Goal: Task Accomplishment & Management: Use online tool/utility

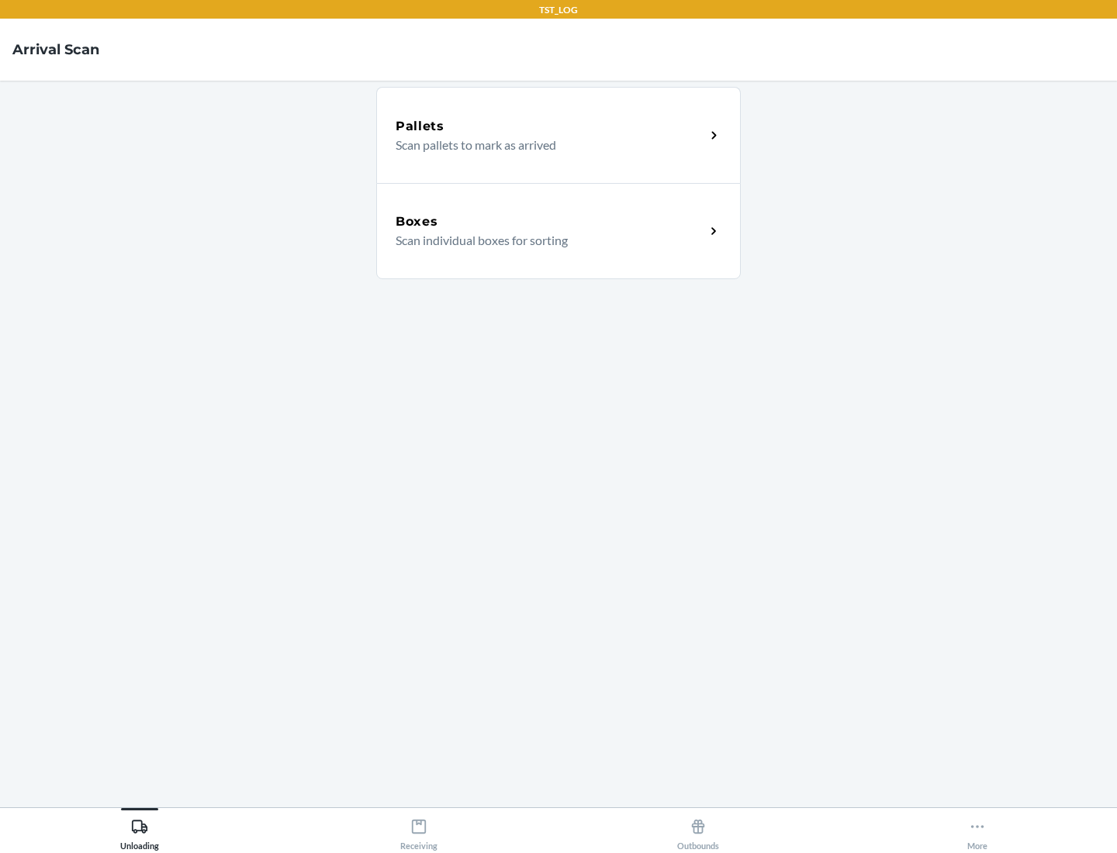
click at [550, 222] on div "Boxes" at bounding box center [549, 221] width 309 height 19
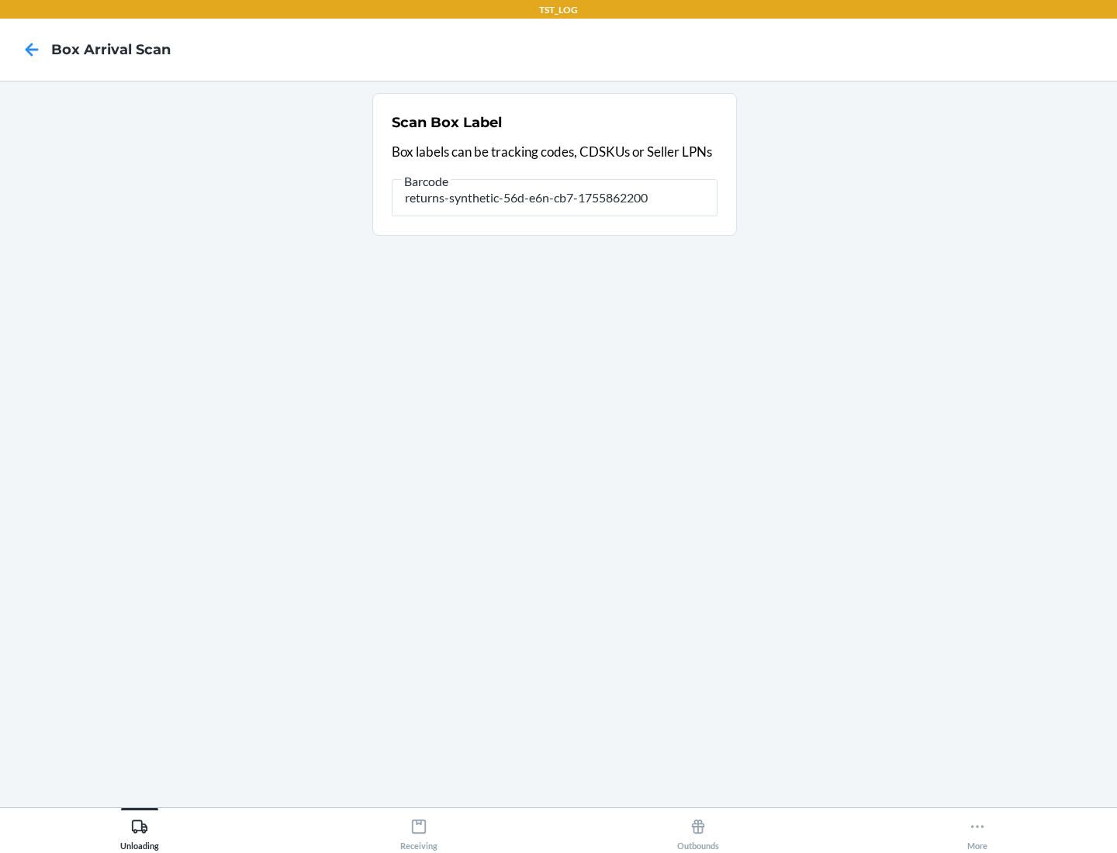
type input "returns-synthetic-56d-e6n-cb7-1755862200"
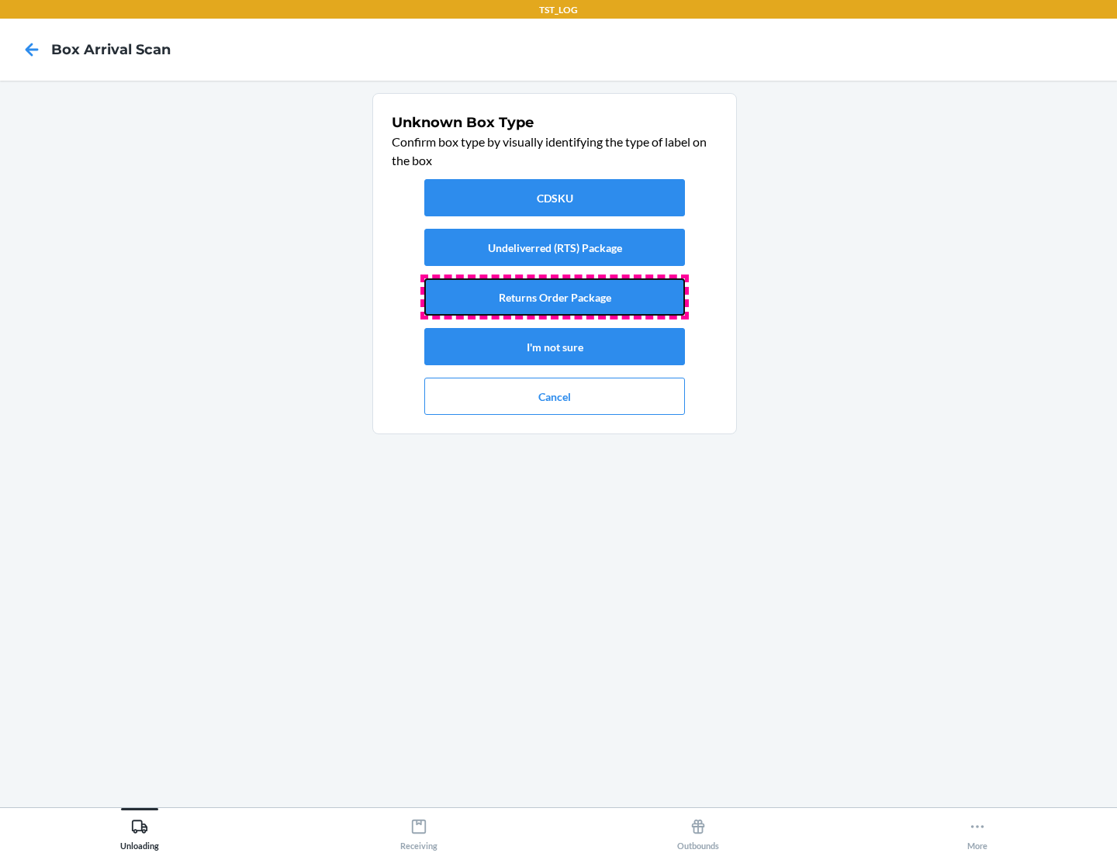
click at [554, 297] on button "Returns Order Package" at bounding box center [554, 296] width 261 height 37
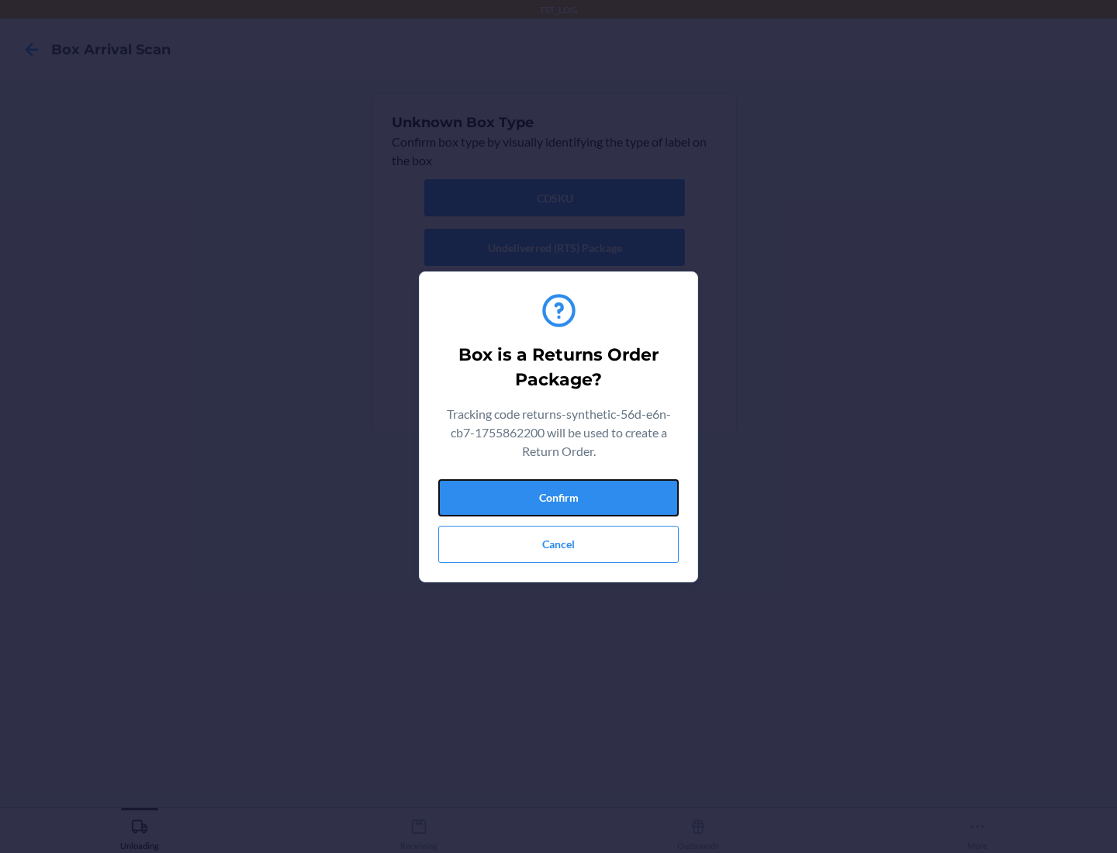
click at [558, 497] on button "Confirm" at bounding box center [558, 497] width 240 height 37
